Goal: Navigation & Orientation: Find specific page/section

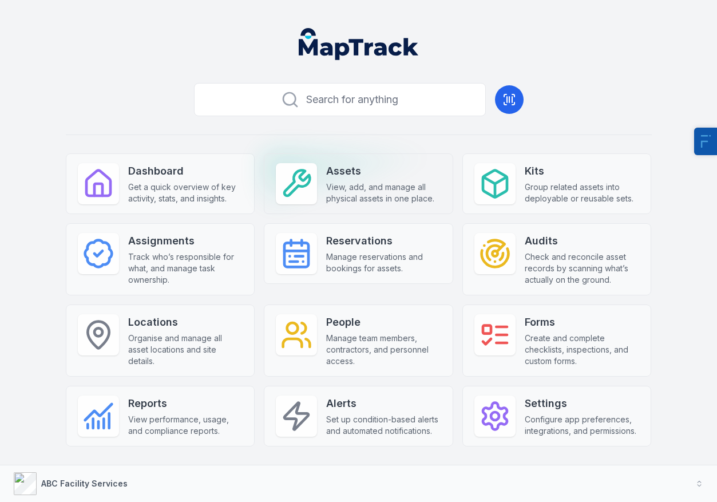
click at [331, 175] on strong "Assets" at bounding box center [383, 171] width 115 height 16
